Goal: Task Accomplishment & Management: Use online tool/utility

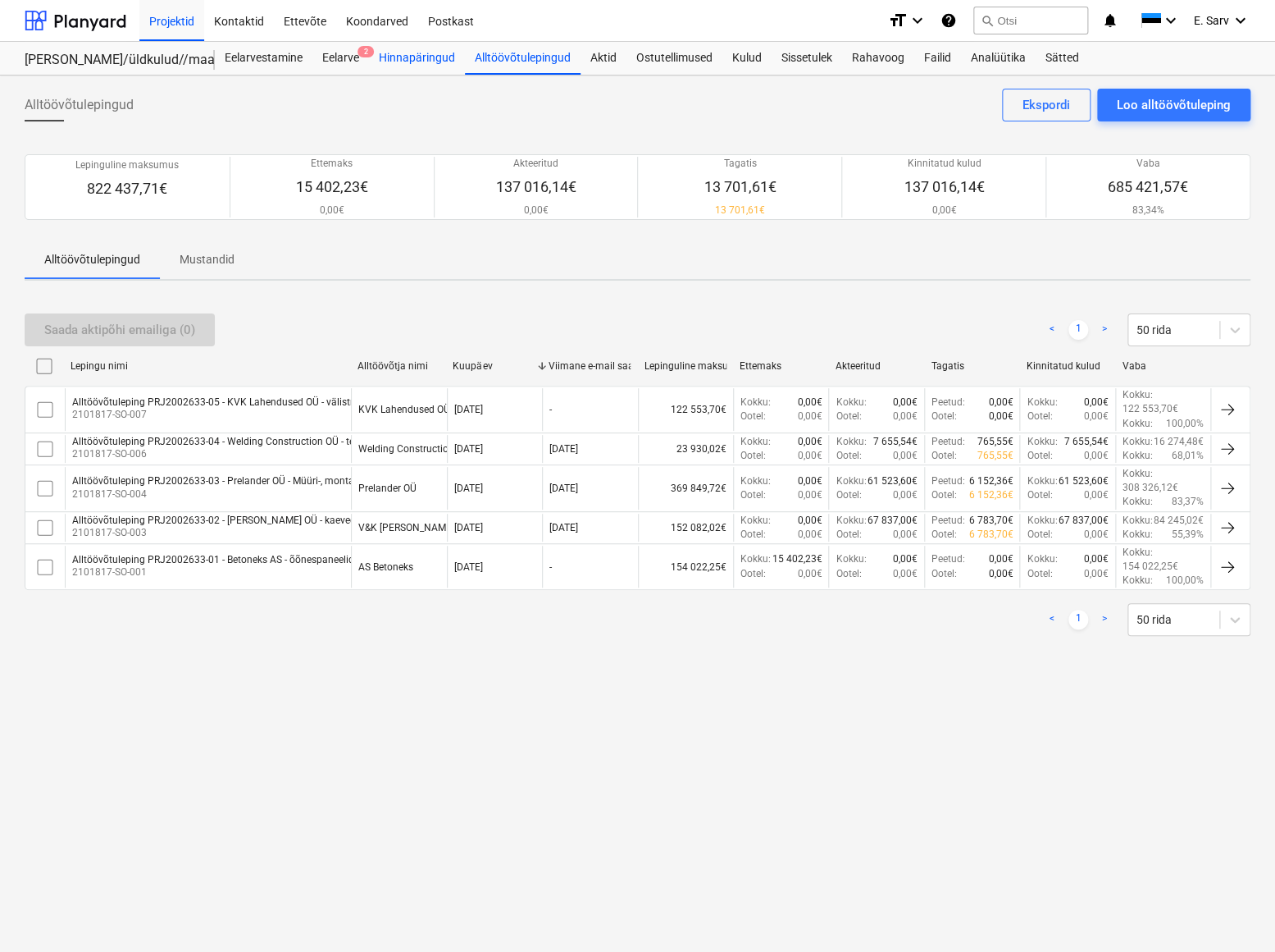
click at [426, 60] on div "Hinnapäringud" at bounding box center [416, 58] width 96 height 33
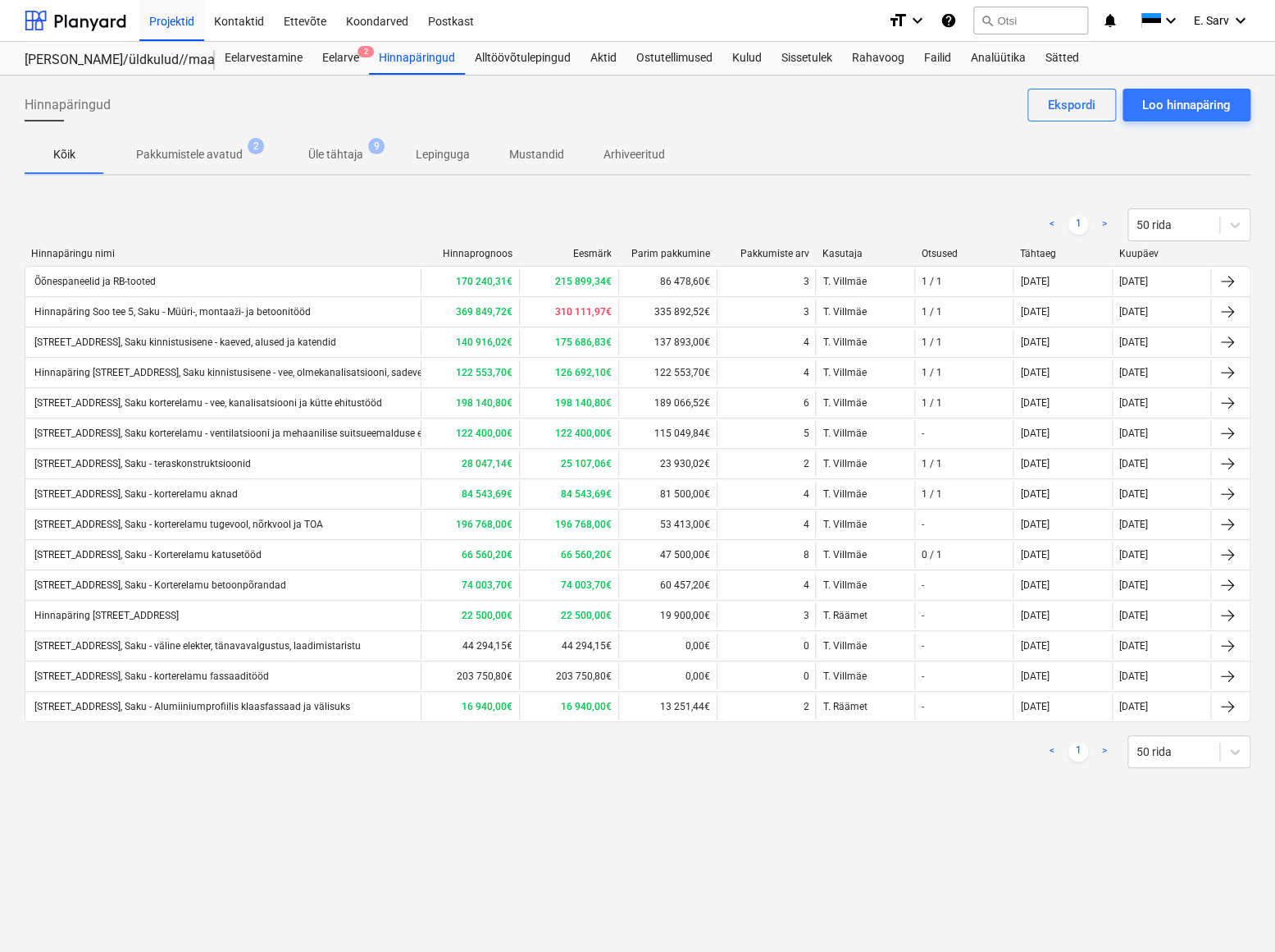
click at [226, 159] on p "Pakkumistele avatud" at bounding box center [189, 154] width 107 height 17
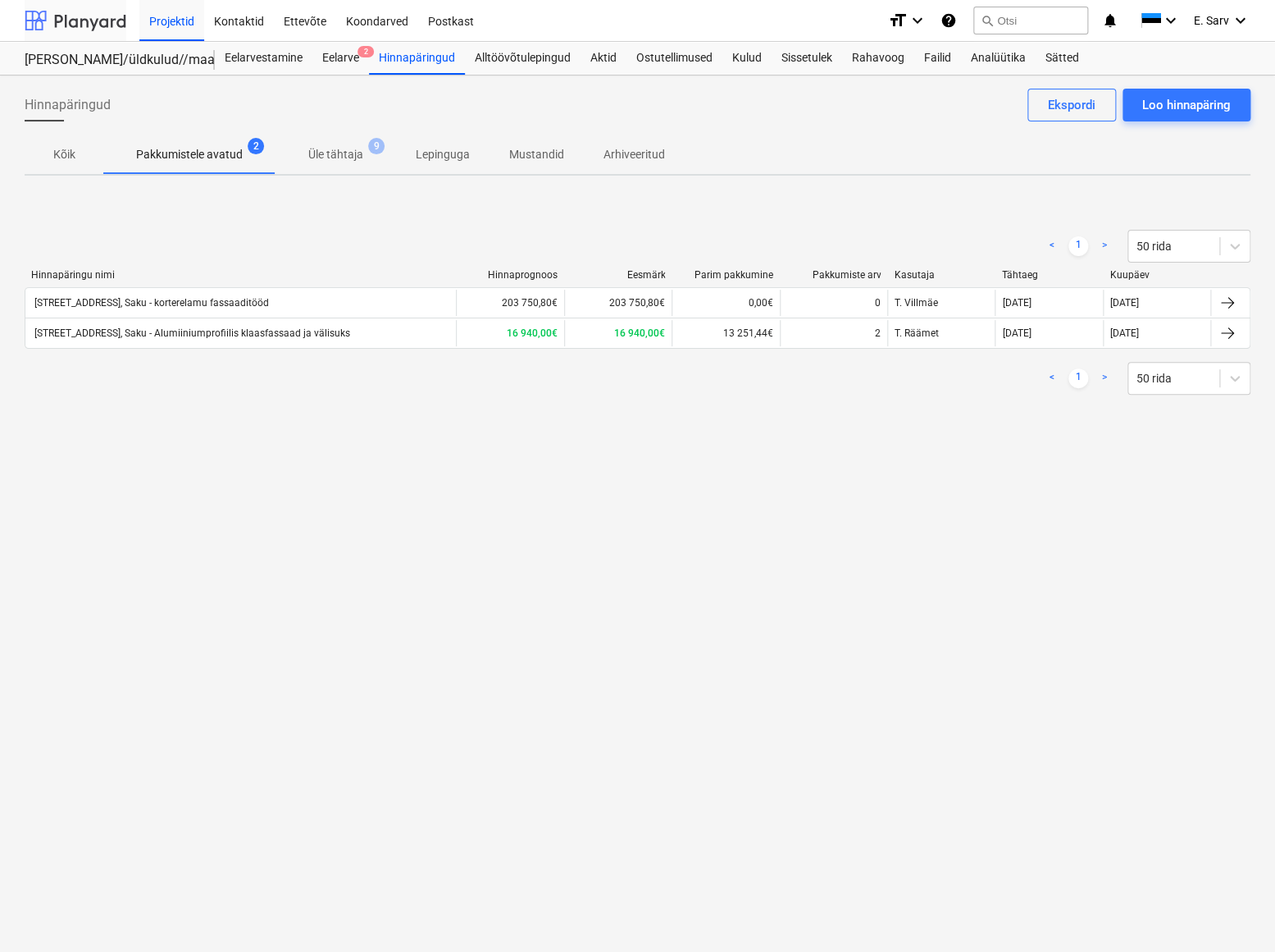
click at [88, 22] on div at bounding box center [75, 20] width 102 height 41
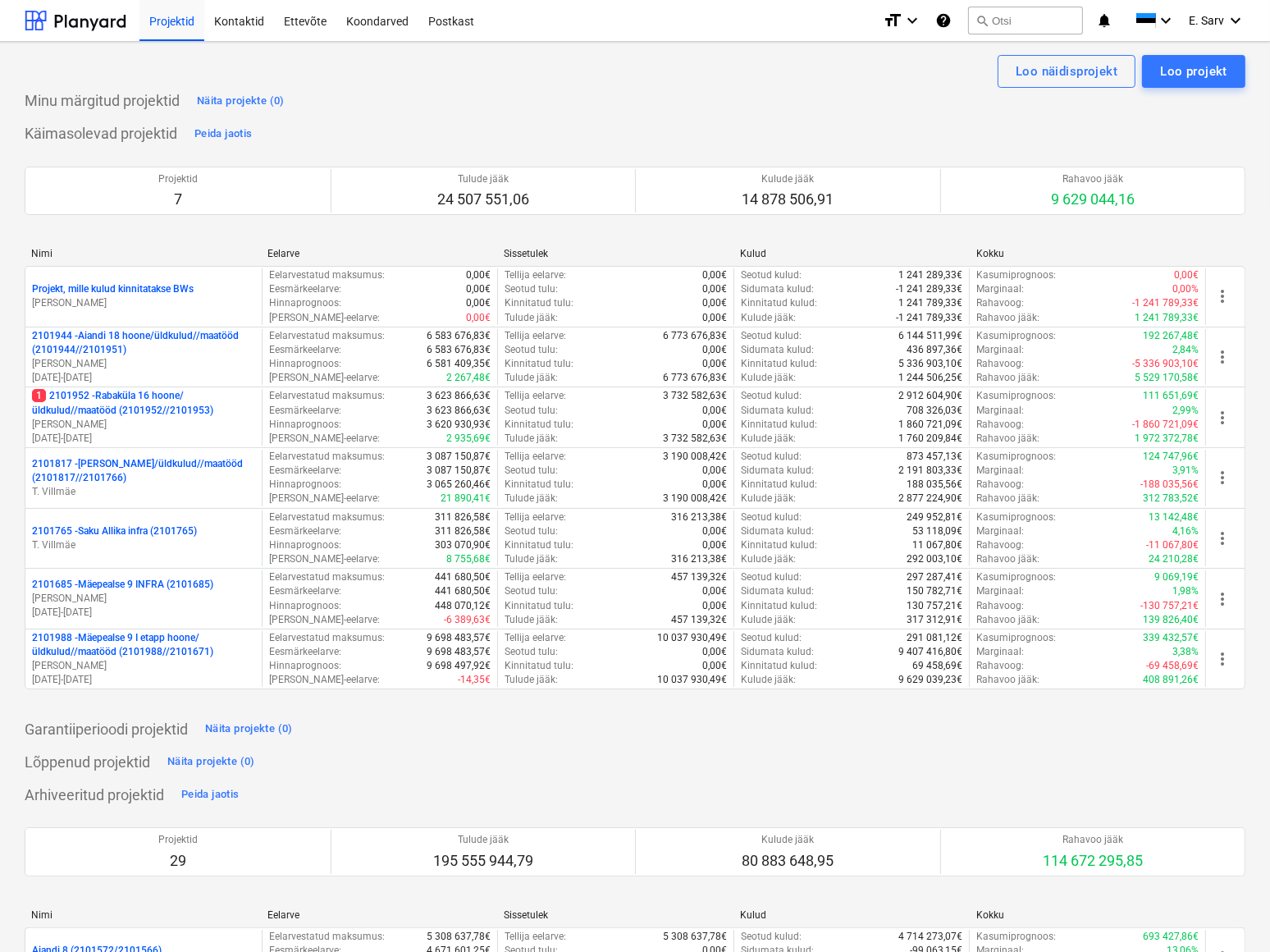
click at [107, 652] on p "2101988 - Mäepealse 9 I etapp hoone/üldkulud//maatööd (2101988//2101671)" at bounding box center [143, 645] width 223 height 28
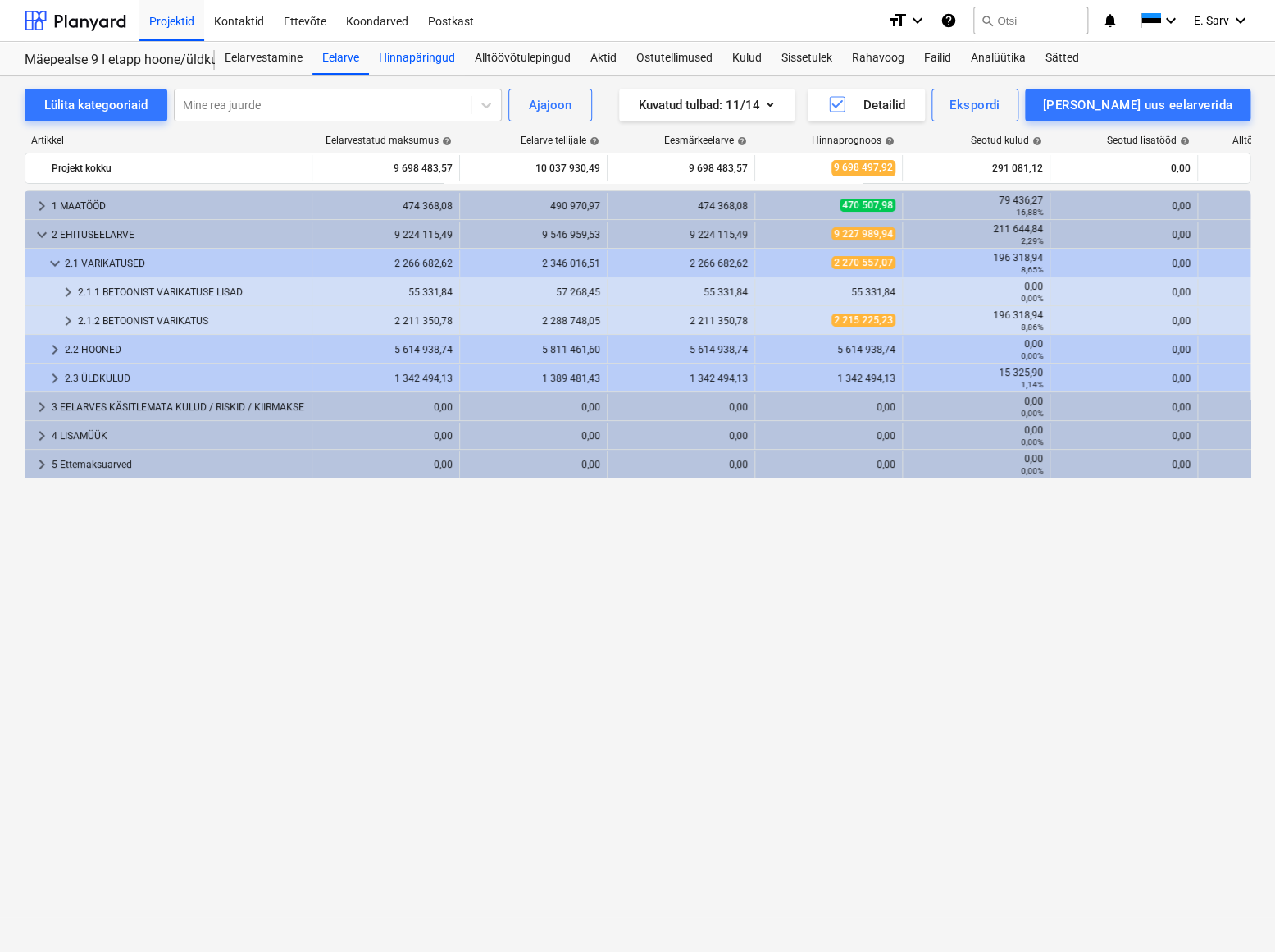
click at [418, 65] on div "Hinnapäringud" at bounding box center [416, 58] width 96 height 33
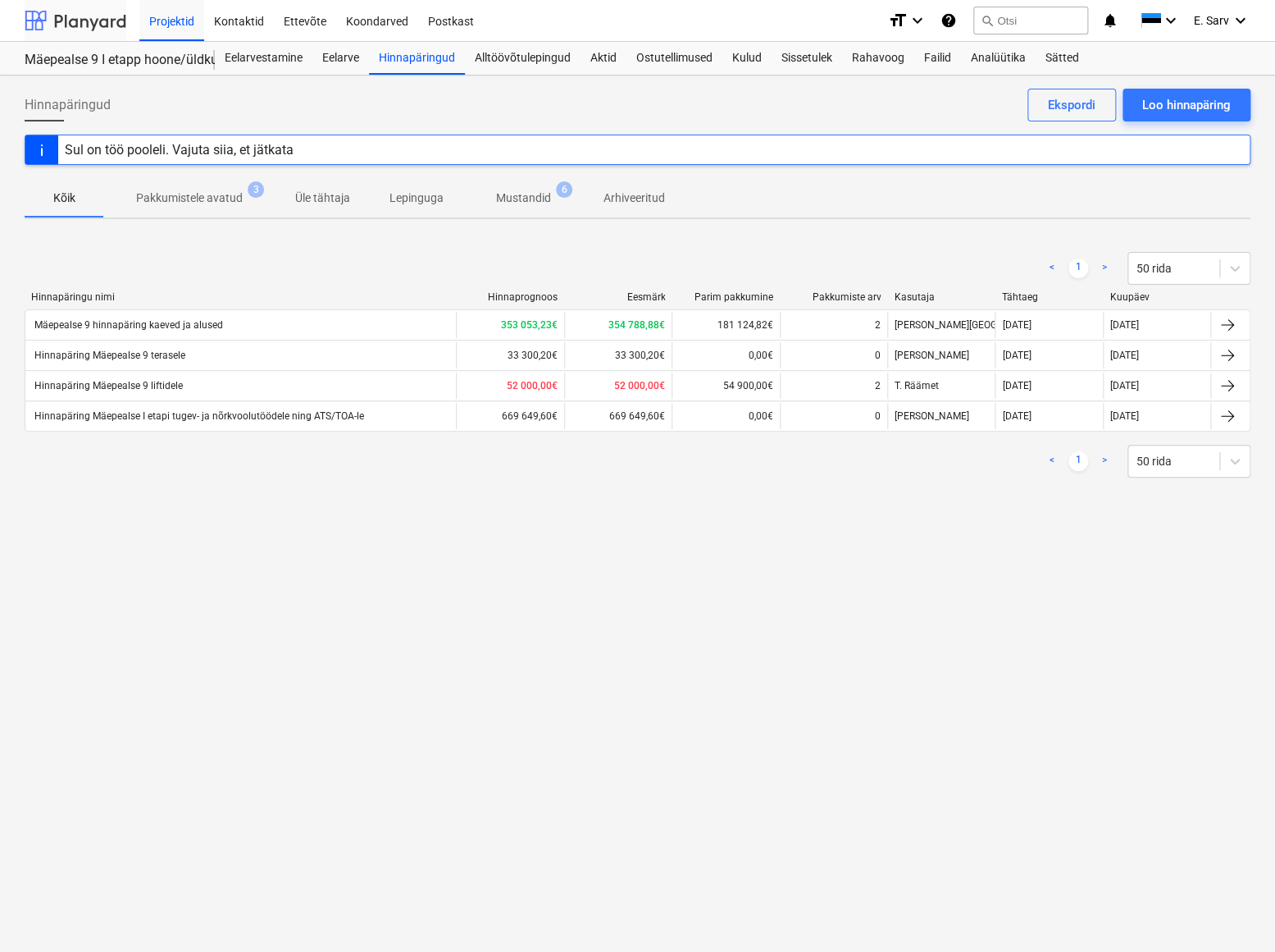
click at [95, 24] on div at bounding box center [75, 20] width 102 height 41
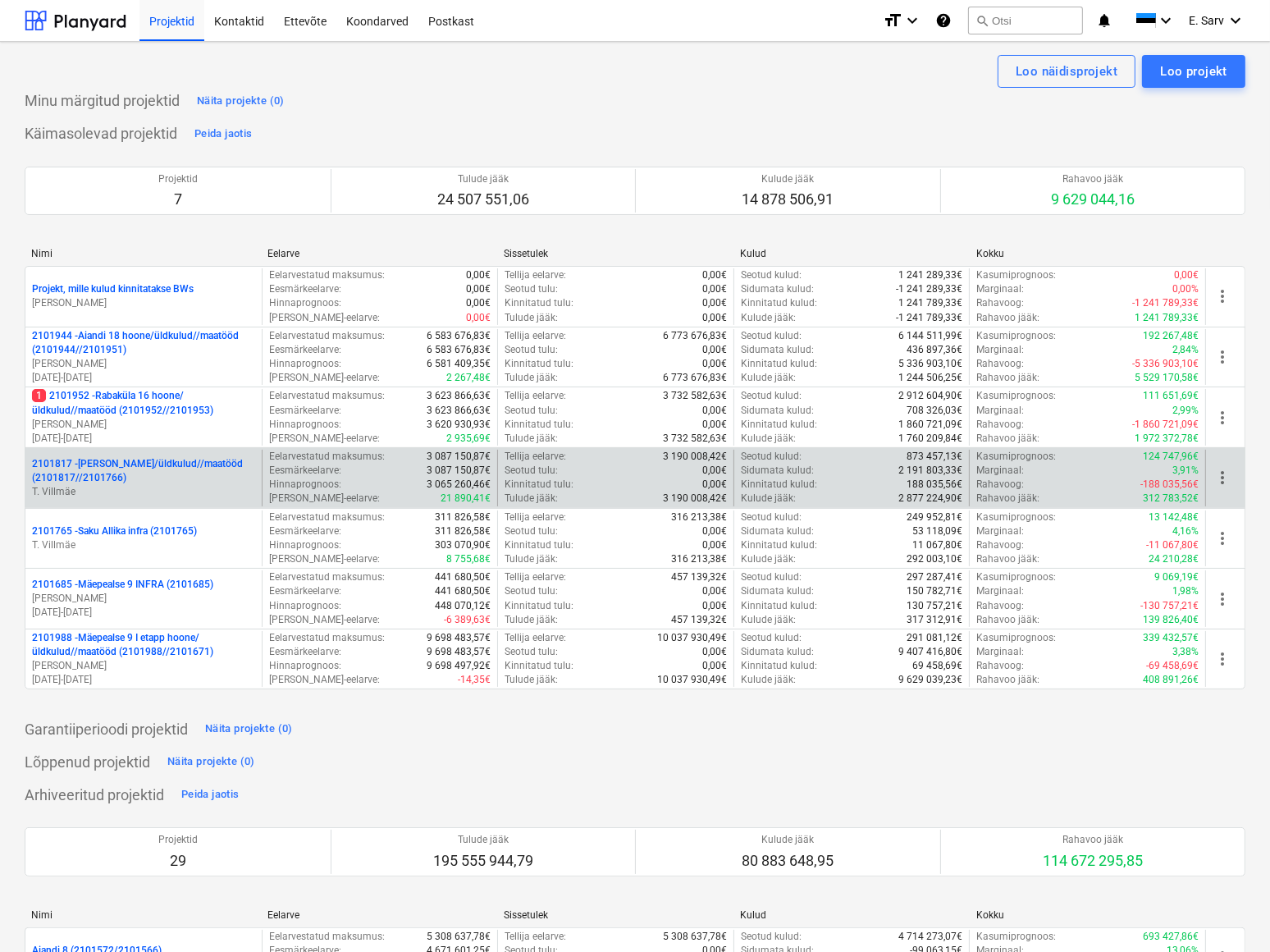
click at [107, 454] on div "2101817 - [PERSON_NAME]/üldkulud//maatööd (2101817//2101766) T. [GEOGRAPHIC_DAT…" at bounding box center [144, 477] width 236 height 57
click at [107, 475] on p "2101817 - [PERSON_NAME]/üldkulud//maatööd (2101817//2101766)" at bounding box center [143, 471] width 223 height 28
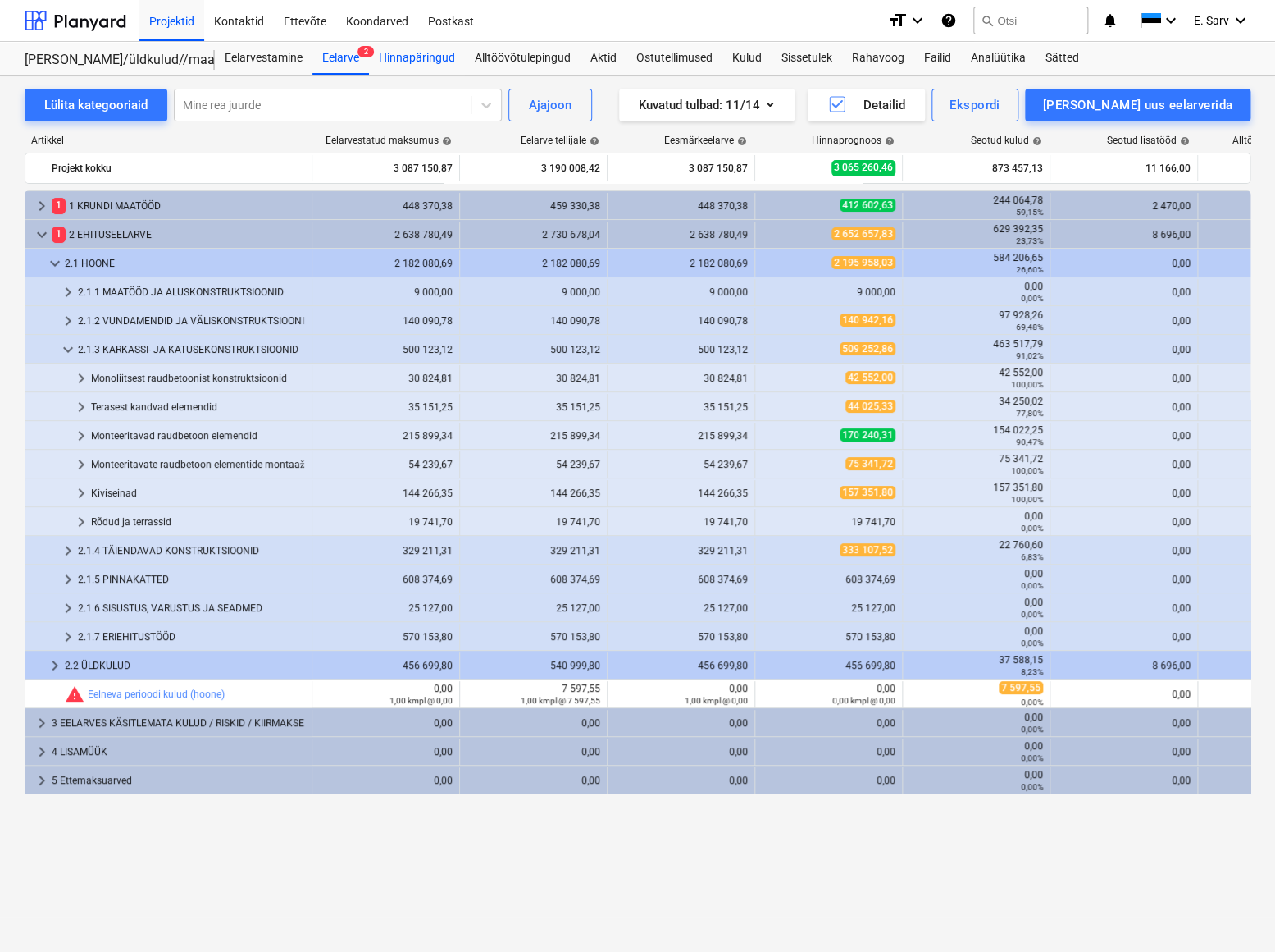
click at [386, 54] on div "Hinnapäringud" at bounding box center [416, 58] width 96 height 33
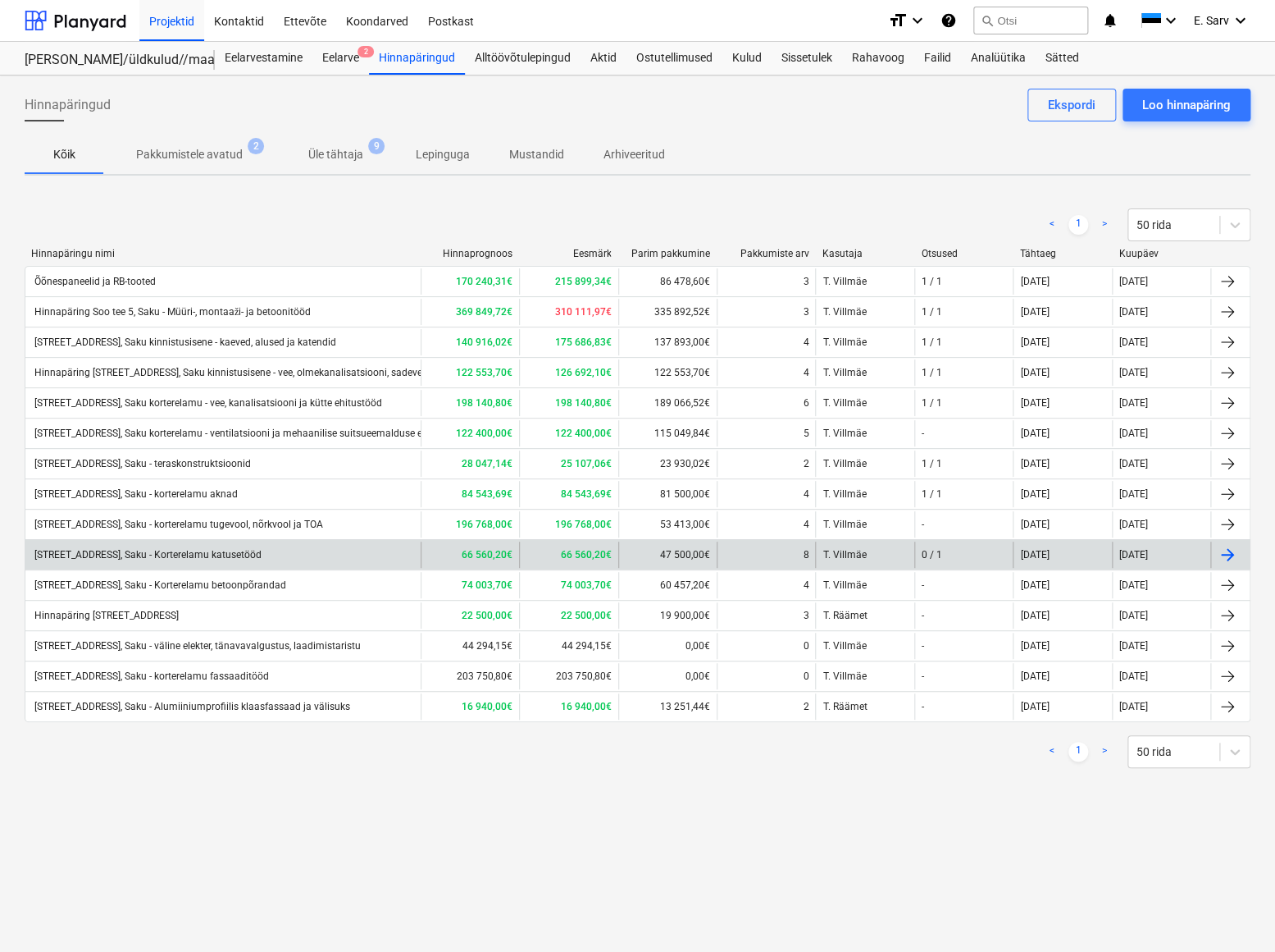
click at [255, 553] on div "[STREET_ADDRESS], Saku - Korterelamu katusetööd" at bounding box center [147, 554] width 230 height 12
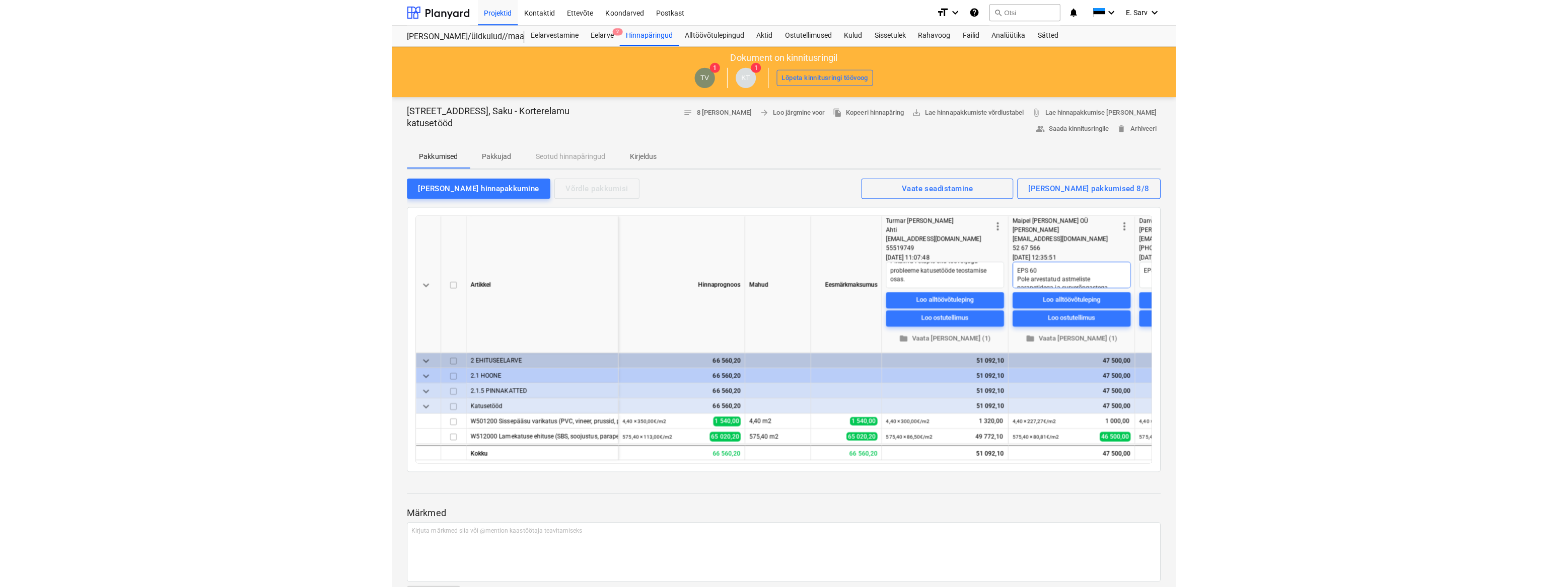
scroll to position [17, 0]
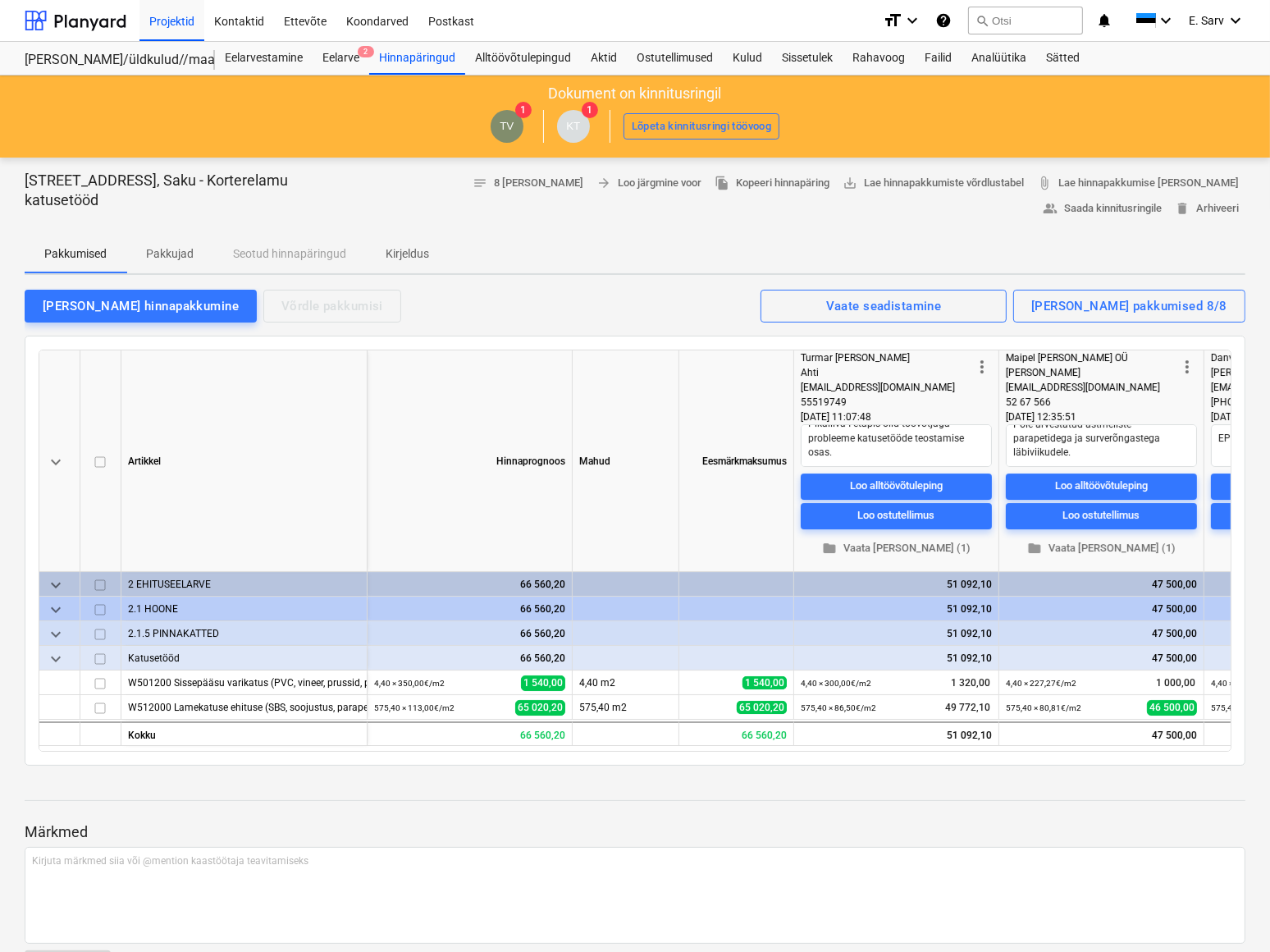
type textarea "x"
